Goal: Information Seeking & Learning: Learn about a topic

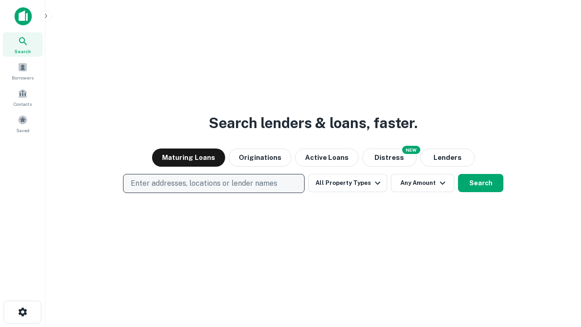
click at [213, 183] on p "Enter addresses, locations or lender names" at bounding box center [204, 183] width 147 height 11
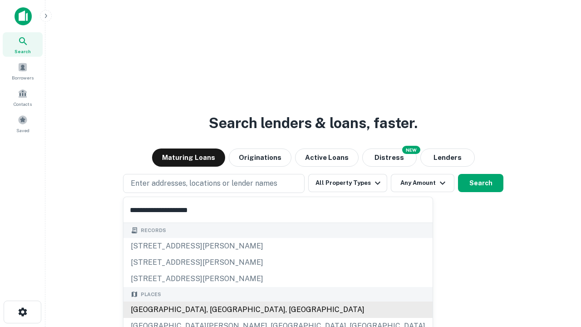
click at [217, 310] on div "[GEOGRAPHIC_DATA], [GEOGRAPHIC_DATA], [GEOGRAPHIC_DATA]" at bounding box center [278, 309] width 309 height 16
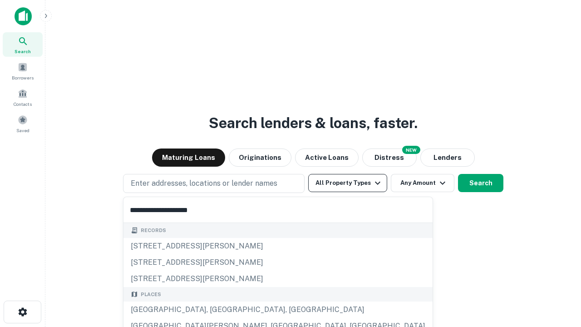
click at [348, 183] on button "All Property Types" at bounding box center [347, 183] width 79 height 18
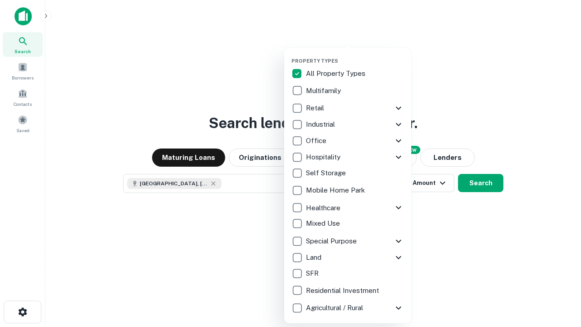
click at [355, 55] on button "button" at bounding box center [355, 55] width 127 height 0
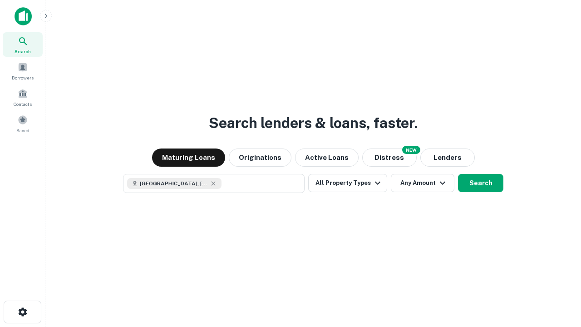
scroll to position [15, 0]
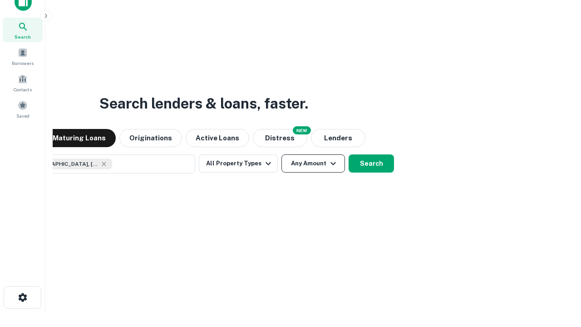
click at [282, 154] on button "Any Amount" at bounding box center [314, 163] width 64 height 18
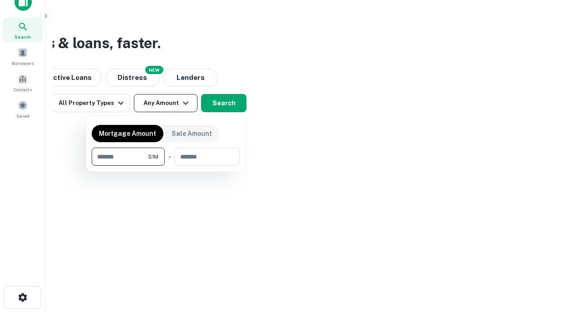
type input "*******"
click at [166, 166] on button "button" at bounding box center [166, 166] width 148 height 0
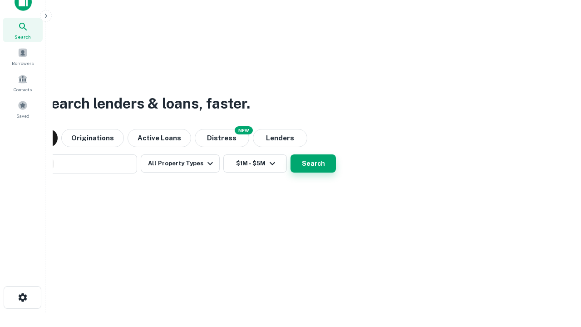
click at [291, 154] on button "Search" at bounding box center [313, 163] width 45 height 18
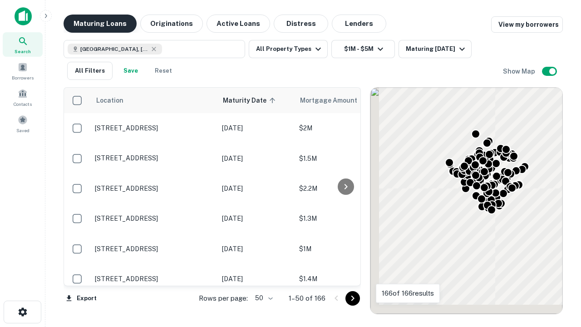
click at [100, 24] on button "Maturing Loans" at bounding box center [100, 24] width 73 height 18
